Goal: Obtain resource: Download file/media

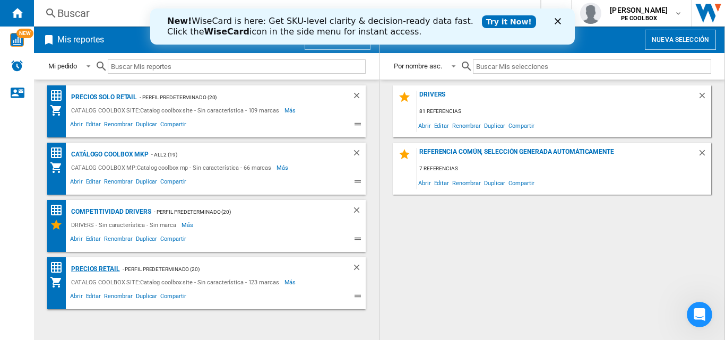
click at [99, 270] on div "PRECIOS RETAIL" at bounding box center [94, 269] width 52 height 13
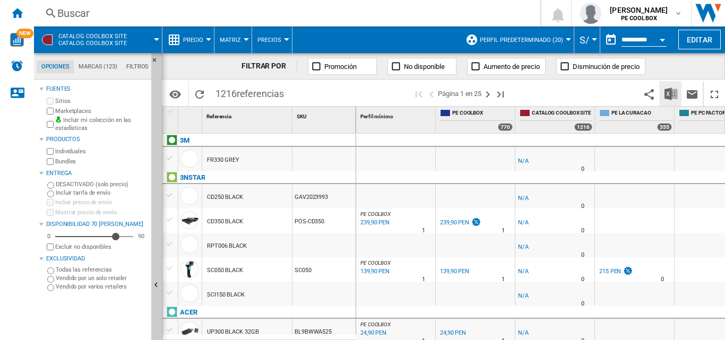
click at [670, 90] on img "Descargar en Excel" at bounding box center [671, 94] width 13 height 13
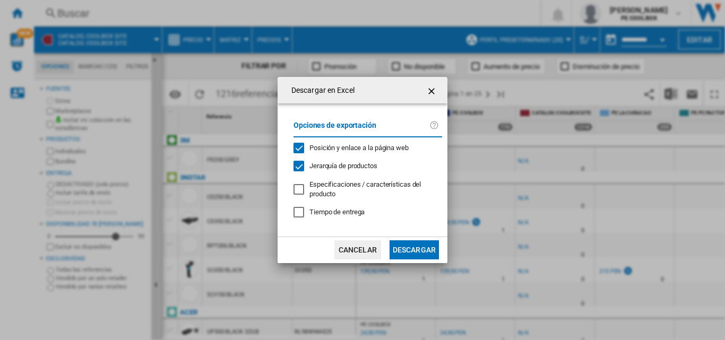
click at [409, 251] on button "Descargar" at bounding box center [414, 250] width 49 height 19
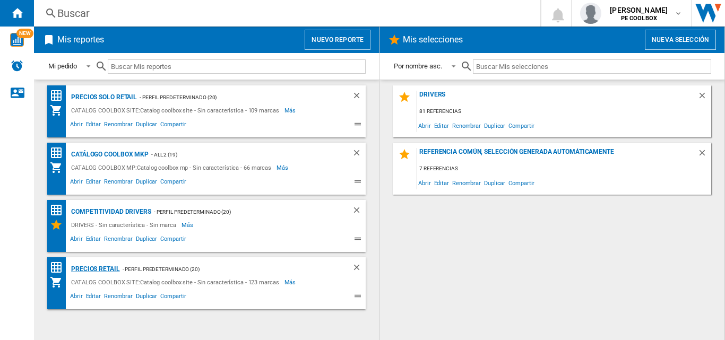
click at [99, 271] on div "PRECIOS RETAIL" at bounding box center [94, 269] width 52 height 13
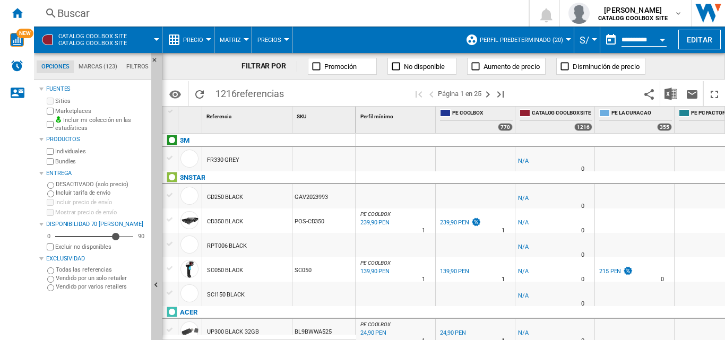
click at [270, 68] on div "FILTRAR POR" at bounding box center [270, 66] width 56 height 11
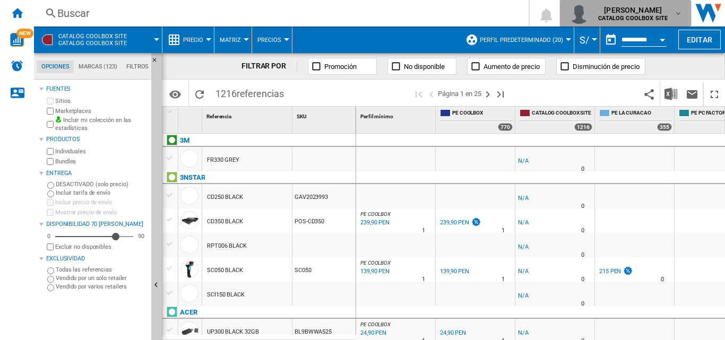
click at [673, 13] on div "[PERSON_NAME] CATALOG COOLBOX SITE" at bounding box center [634, 13] width 80 height 17
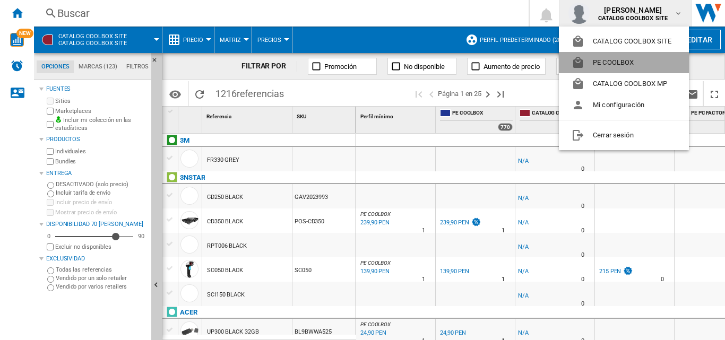
click at [641, 61] on button "PE COOLBOX" at bounding box center [624, 62] width 130 height 21
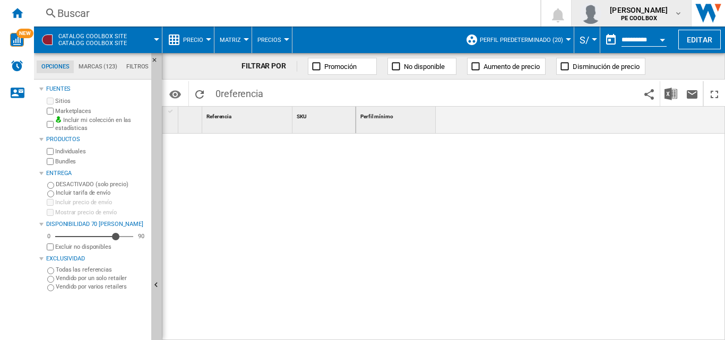
click at [661, 18] on span "PE COOLBOX" at bounding box center [639, 18] width 58 height 6
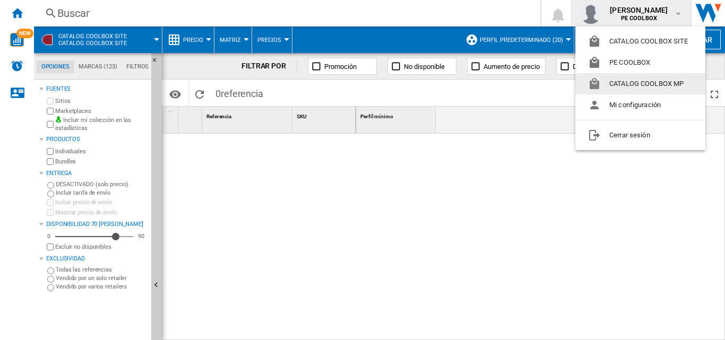
click at [644, 84] on button "CATALOG COOLBOX MP" at bounding box center [641, 83] width 130 height 21
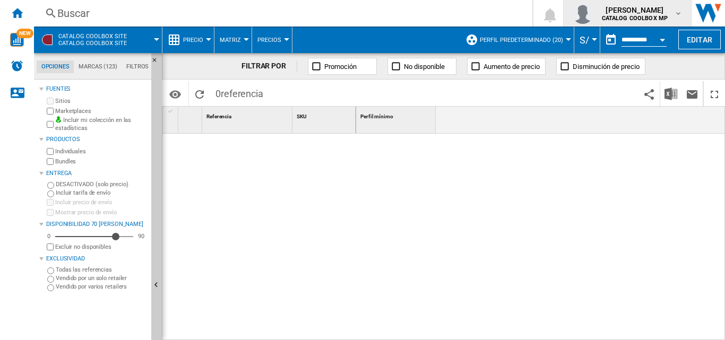
click at [667, 17] on b "CATALOG COOLBOX MP" at bounding box center [635, 18] width 66 height 7
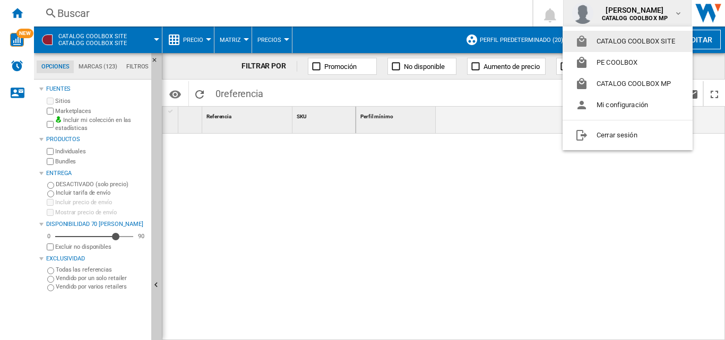
click at [654, 42] on button "CATALOG COOLBOX SITE" at bounding box center [628, 41] width 130 height 21
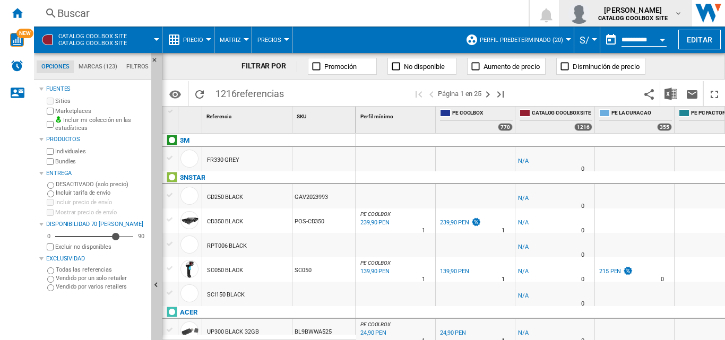
click at [651, 26] on button "[PERSON_NAME] CATALOG COOLBOX SITE" at bounding box center [625, 13] width 131 height 27
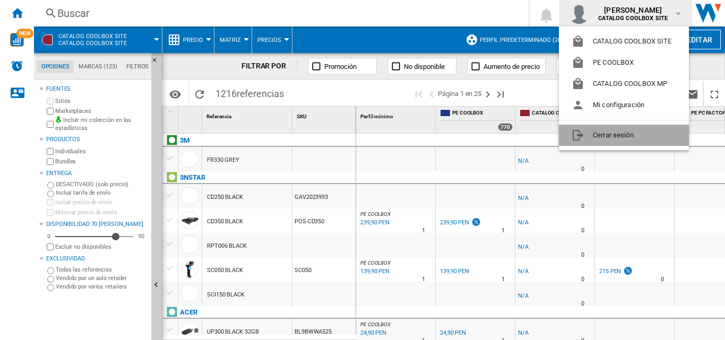
click at [618, 134] on button "Cerrar sesión" at bounding box center [624, 135] width 130 height 21
